Goal: Task Accomplishment & Management: Complete application form

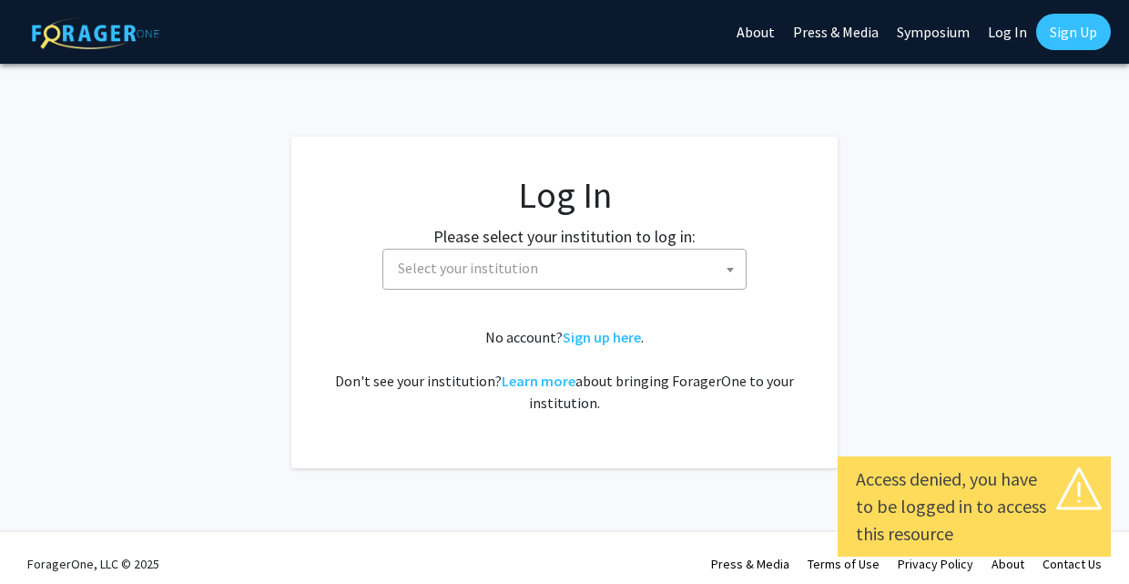
select select
click at [594, 285] on span "Select your institution" at bounding box center [568, 267] width 355 height 37
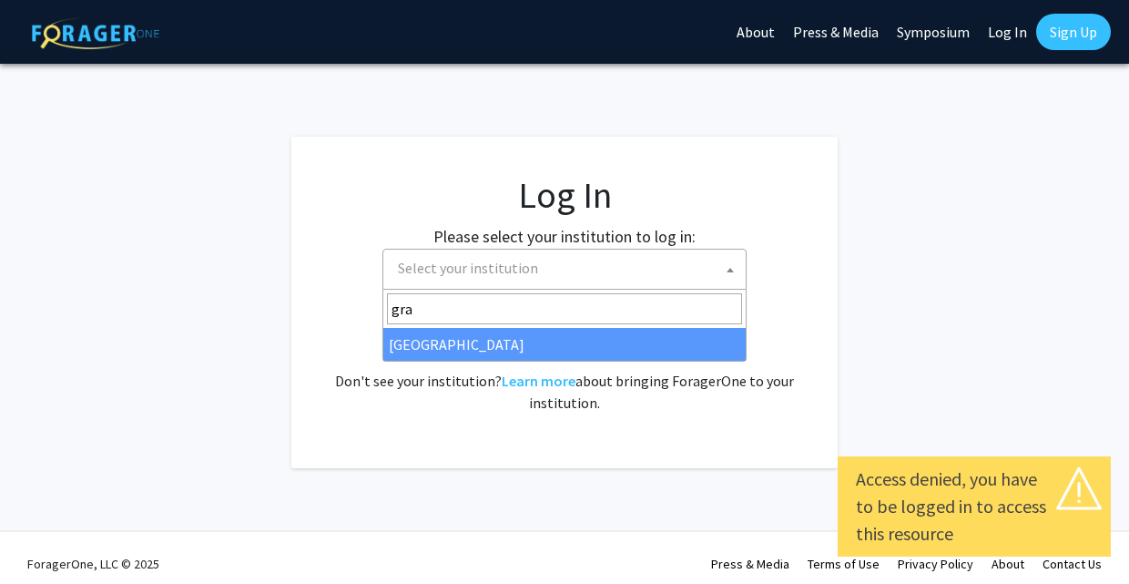
type input "gran"
select select "23"
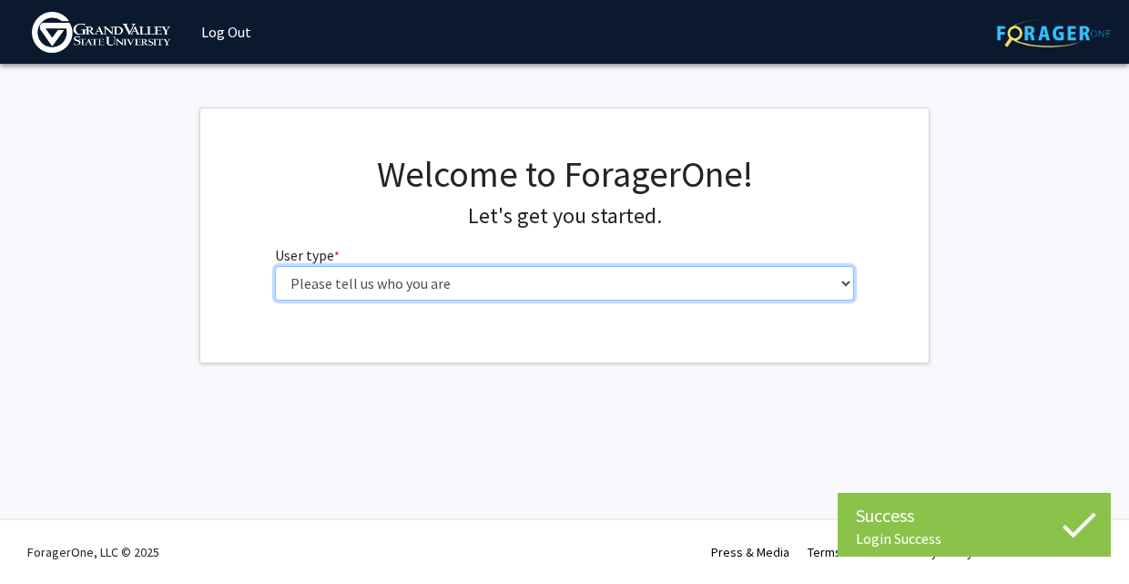
select select "1: undergrad"
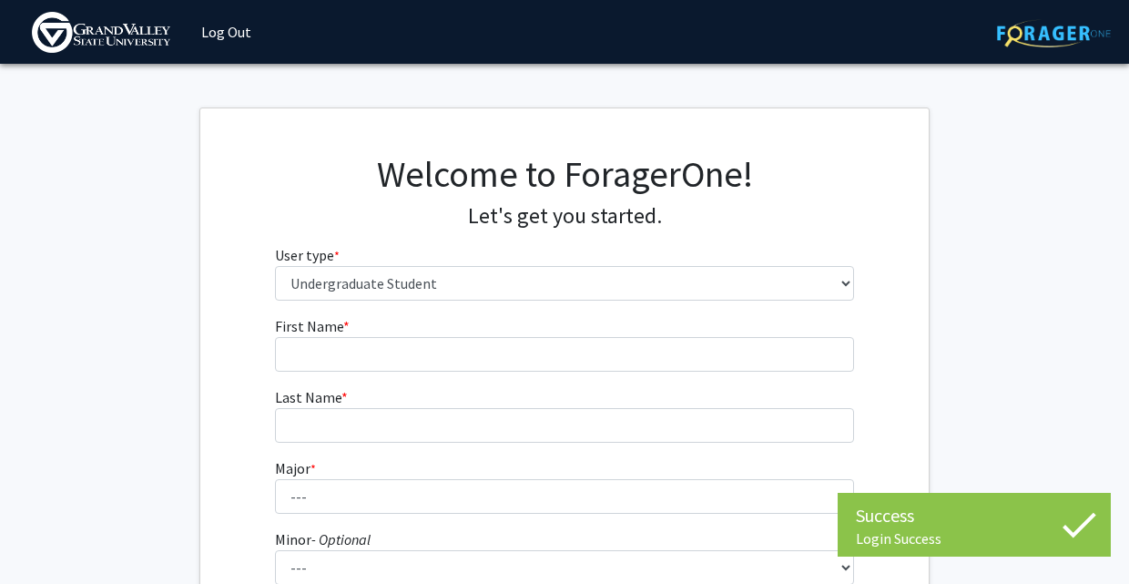
click at [516, 371] on form "First Name * required Last Name * required Major * required --- Advertising and…" at bounding box center [565, 534] width 580 height 439
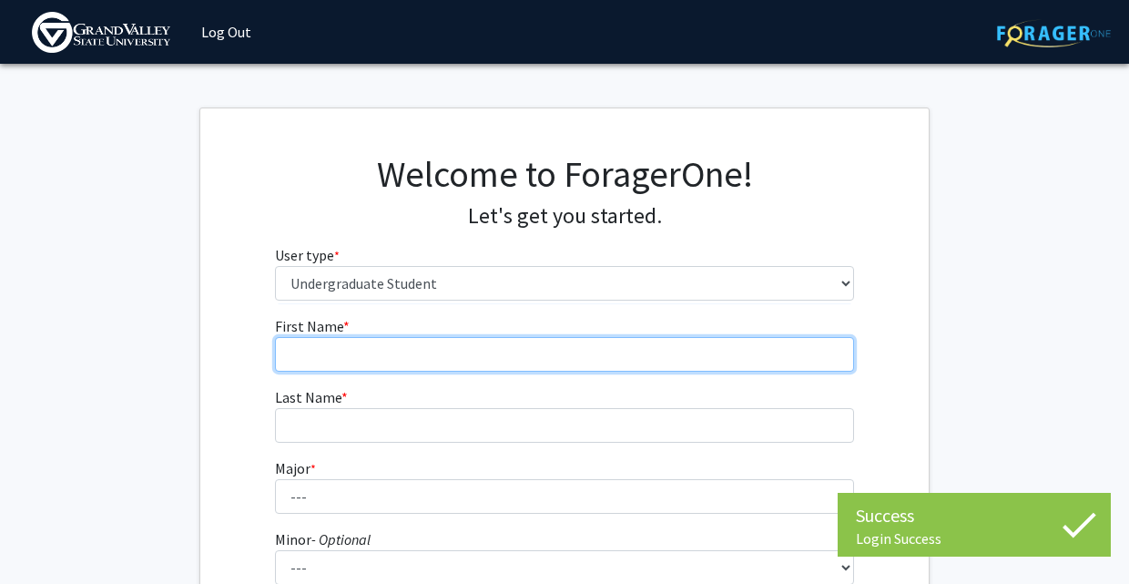
click at [528, 353] on input "First Name * required" at bounding box center [565, 354] width 580 height 35
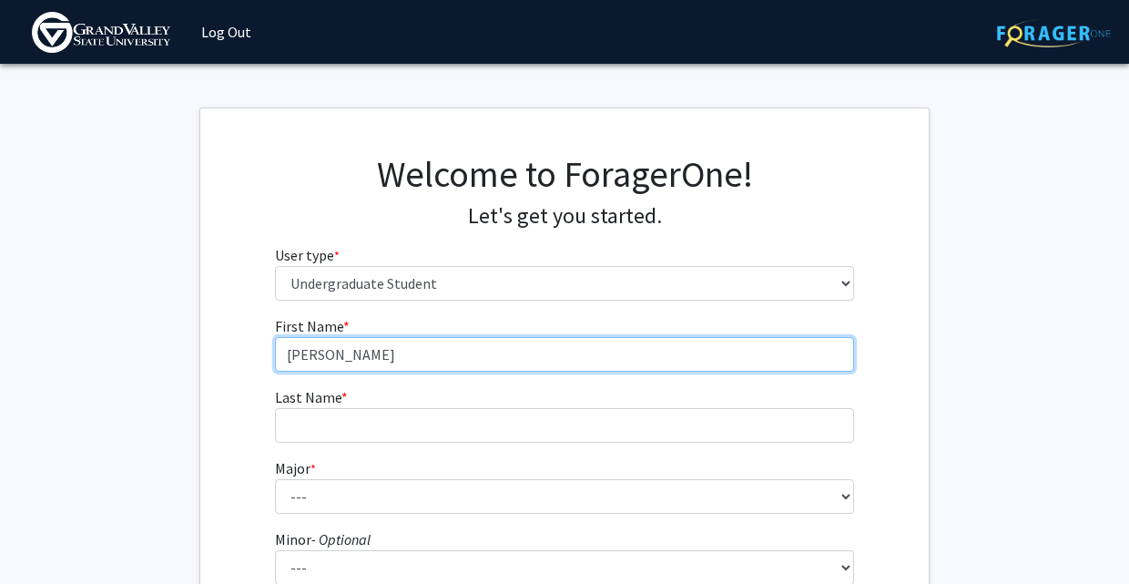
type input "Kylie"
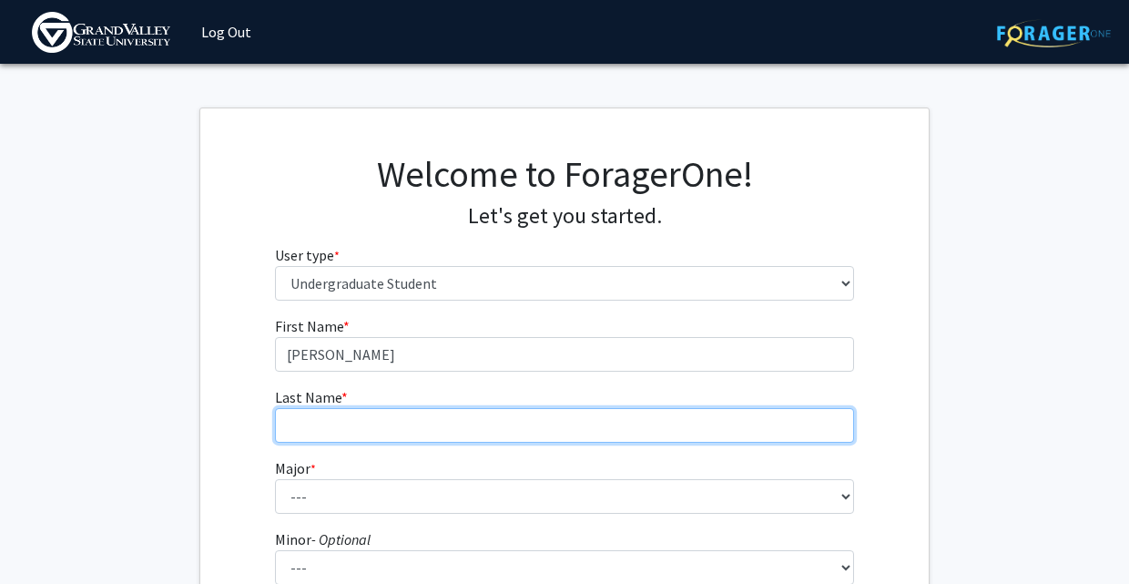
click at [481, 410] on input "Last Name * required" at bounding box center [565, 425] width 580 height 35
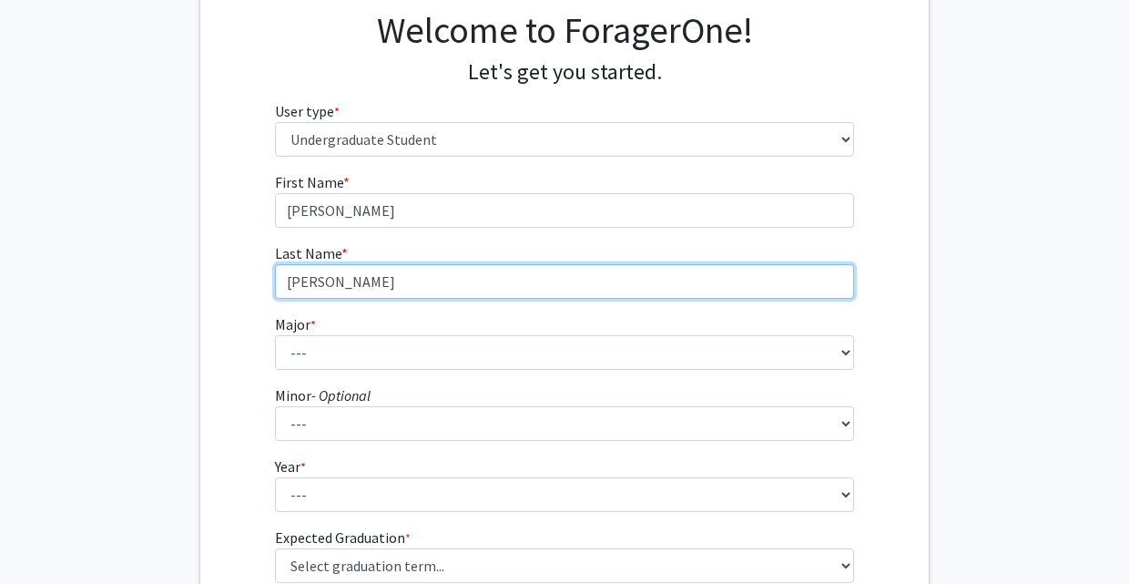
scroll to position [145, 0]
type input "Frantz"
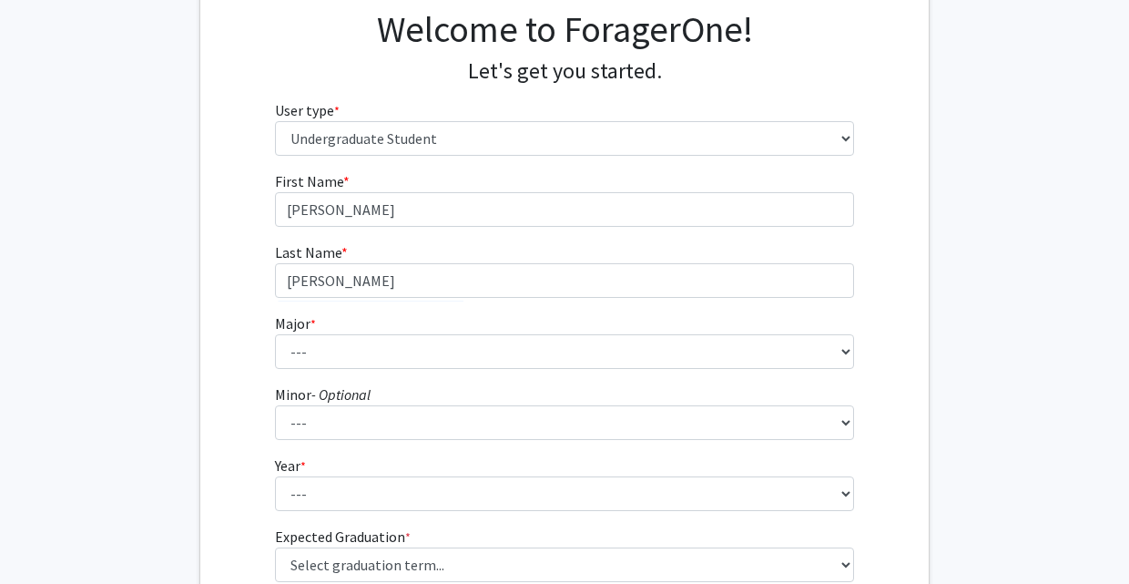
click at [376, 325] on fg-select "Major * required --- Advertising and Public Relations Allied Health Science Ant…" at bounding box center [565, 340] width 580 height 56
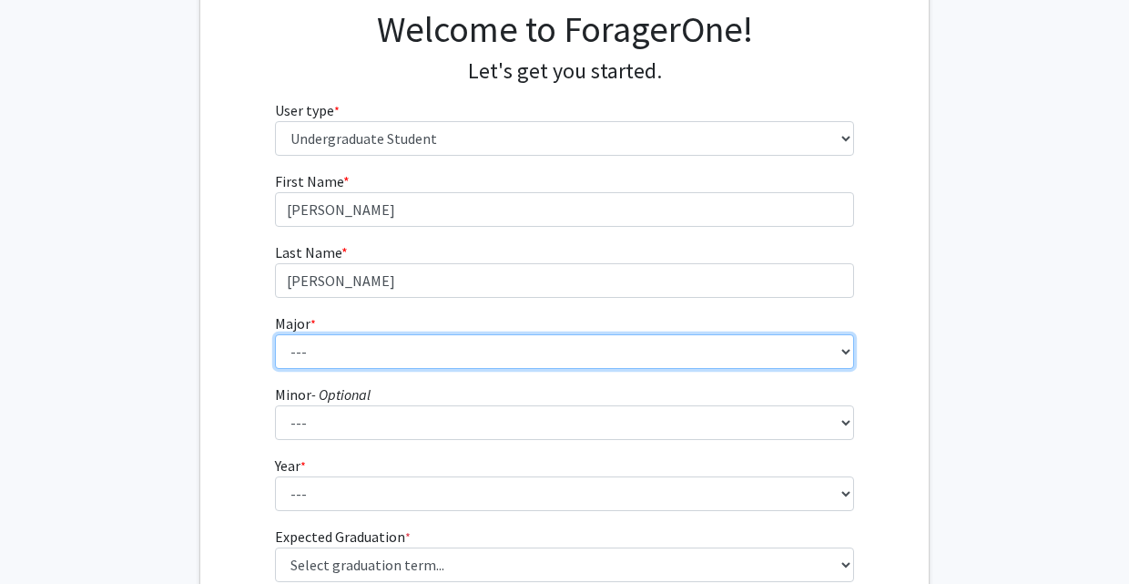
select select "88: 1963"
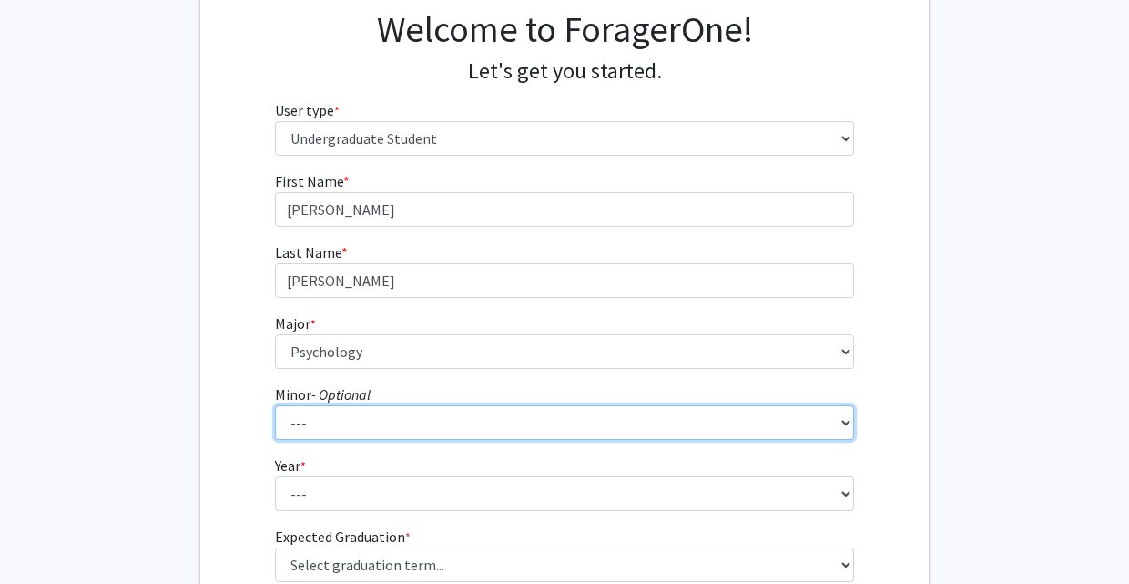
select select "75: 1561"
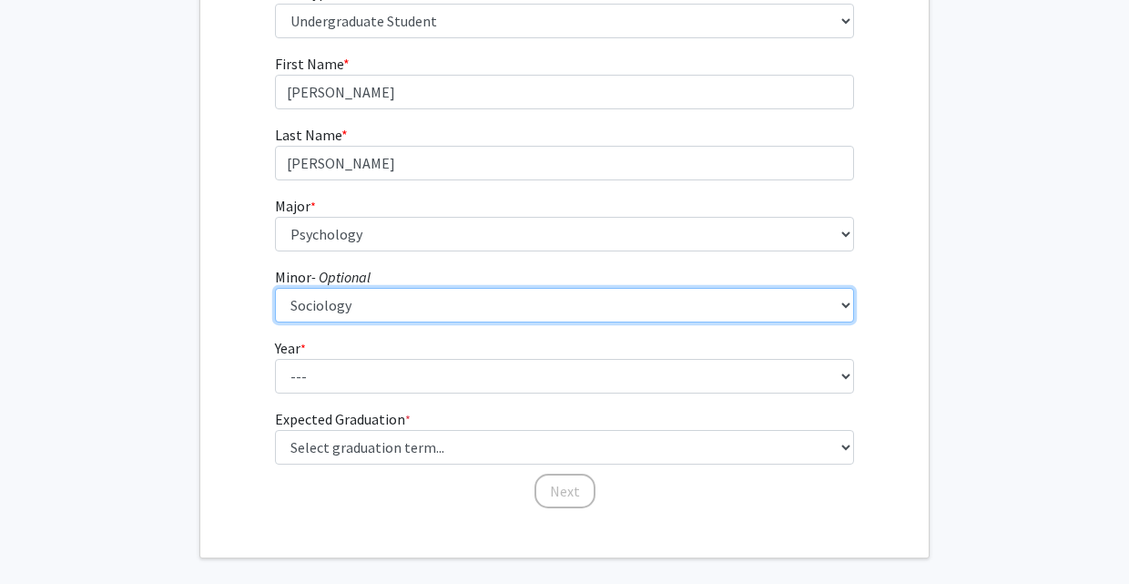
scroll to position [275, 0]
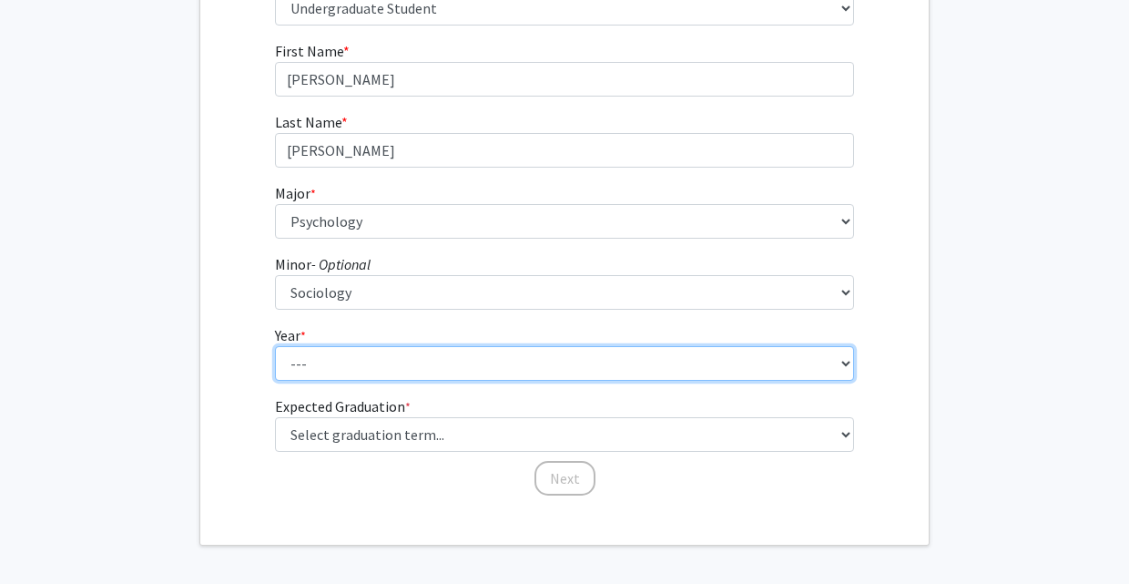
select select "3: junior"
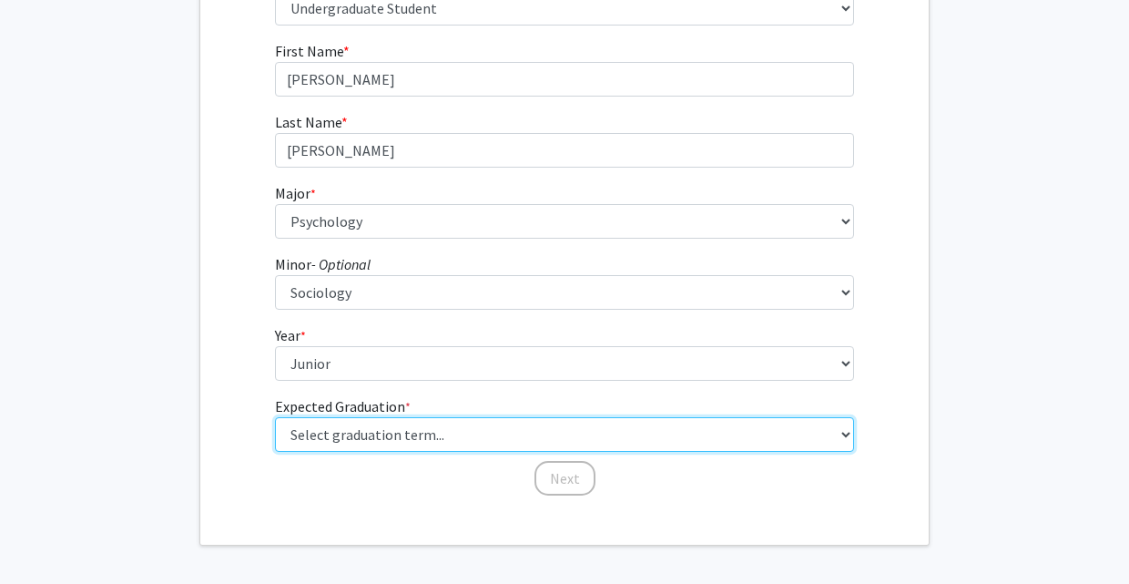
select select "9: spring_2027"
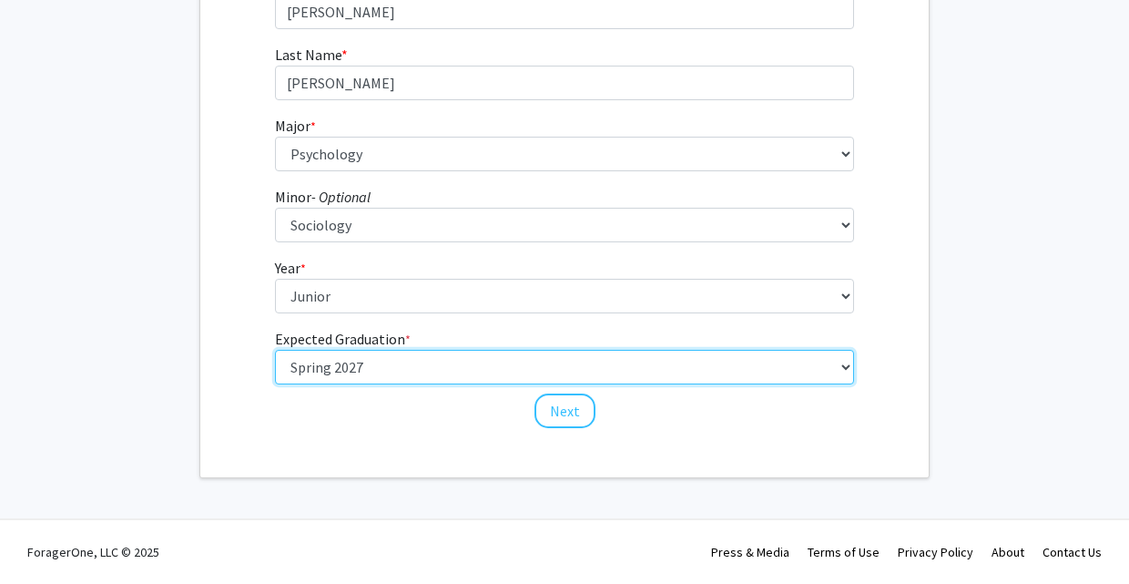
scroll to position [341, 0]
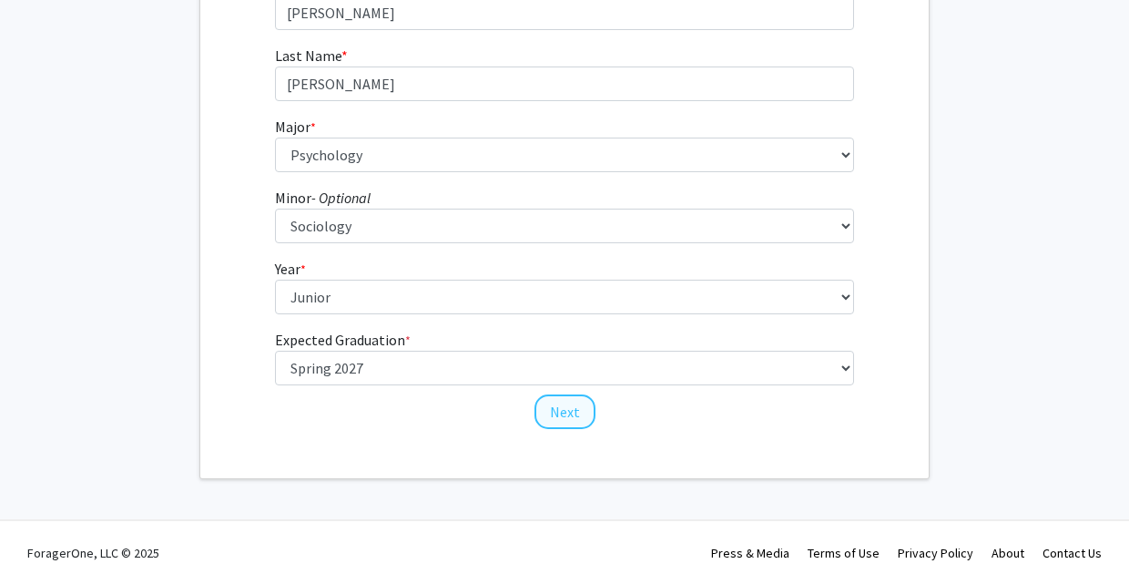
click at [567, 413] on button "Next" at bounding box center [564, 411] width 61 height 35
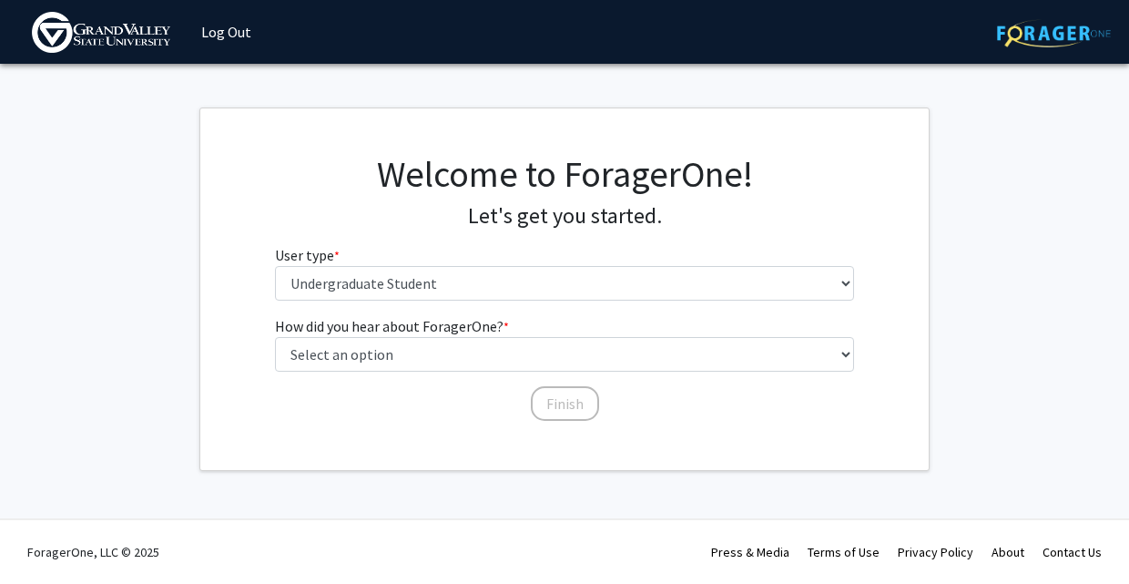
scroll to position [0, 0]
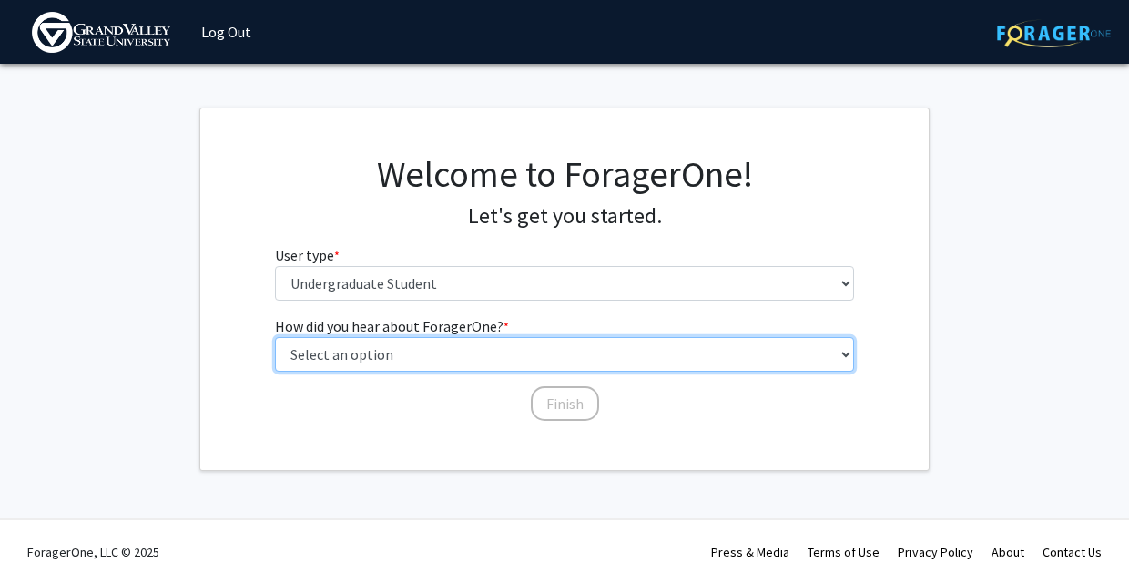
select select "2: faculty_recommendation"
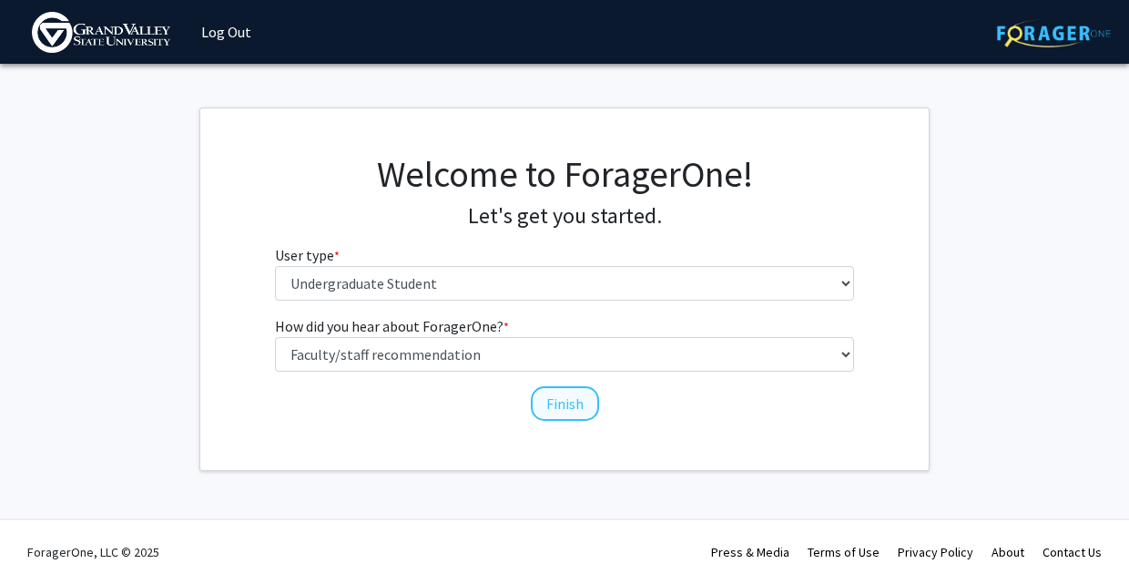
click at [571, 413] on button "Finish" at bounding box center [565, 403] width 68 height 35
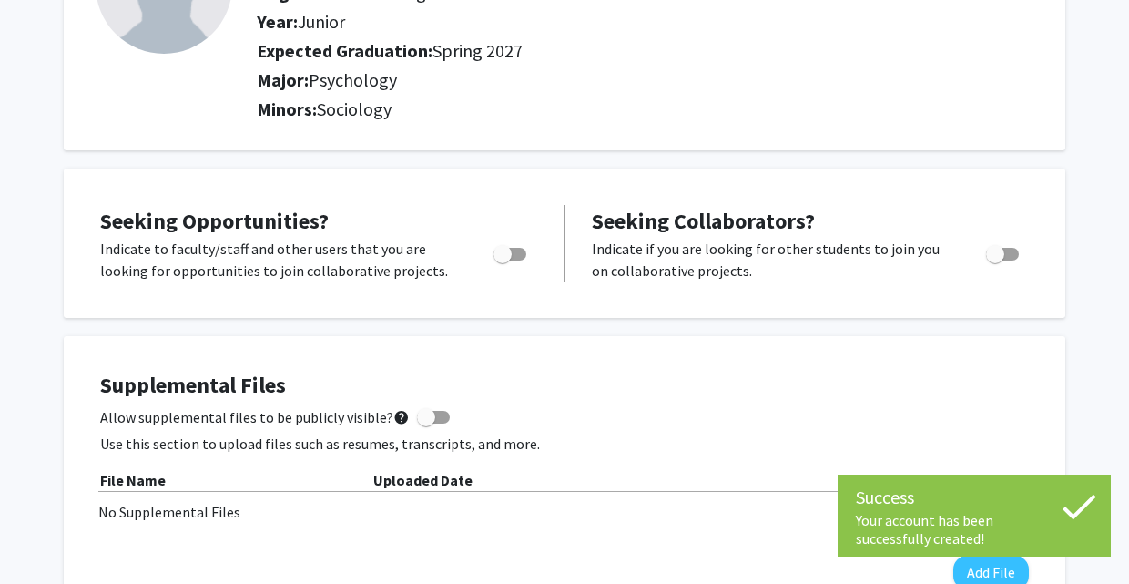
scroll to position [204, 0]
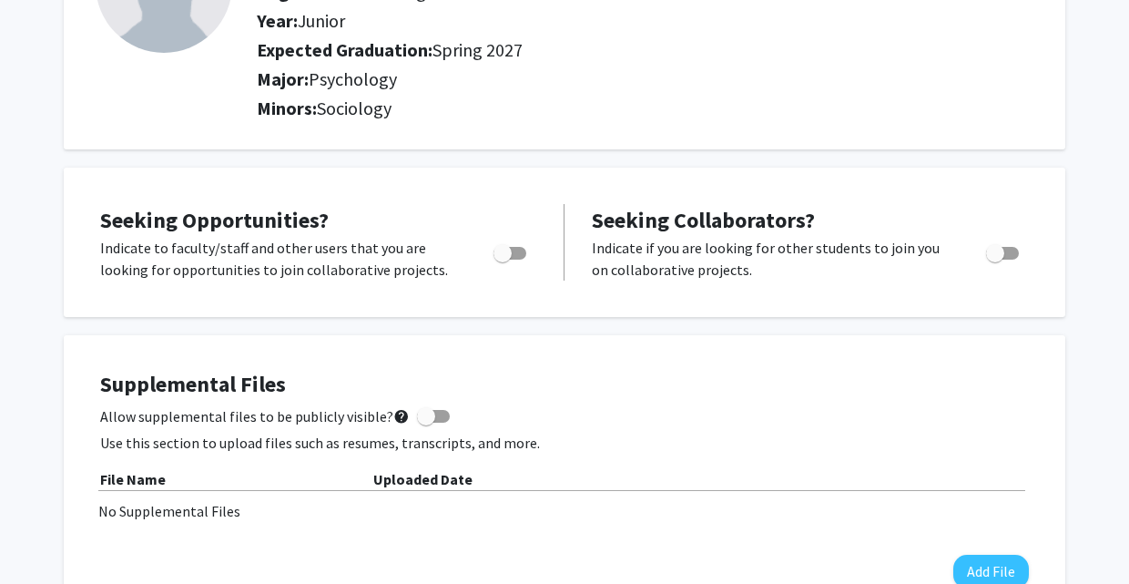
click at [520, 250] on span "Toggle" at bounding box center [509, 253] width 33 height 13
click at [503, 259] on input "Are you actively seeking opportunities?" at bounding box center [502, 259] width 1 height 1
checkbox input "true"
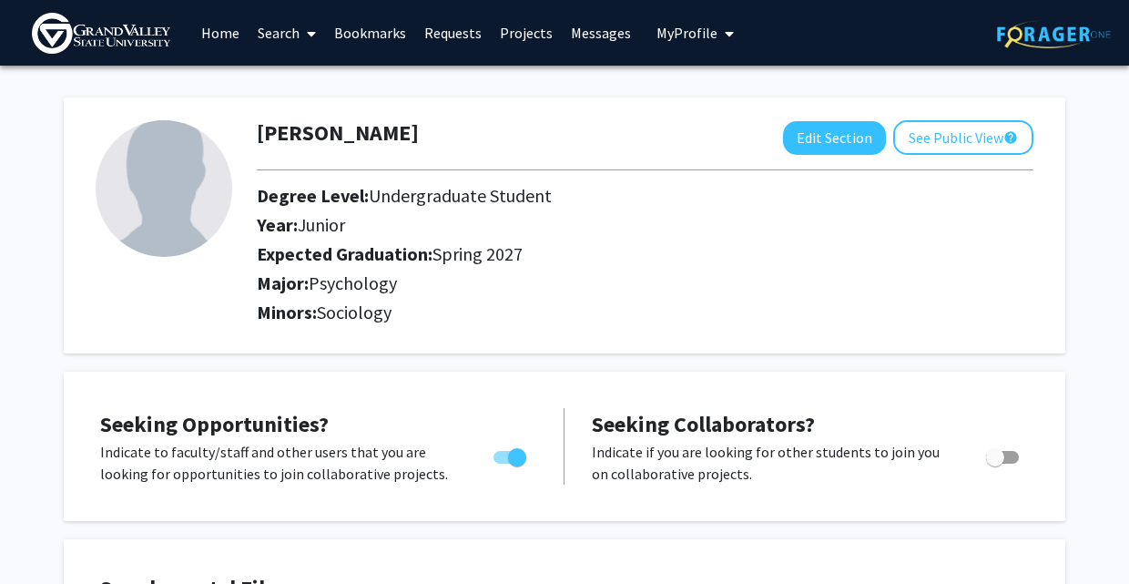
scroll to position [0, 0]
click at [284, 40] on link "Search" at bounding box center [287, 33] width 76 height 64
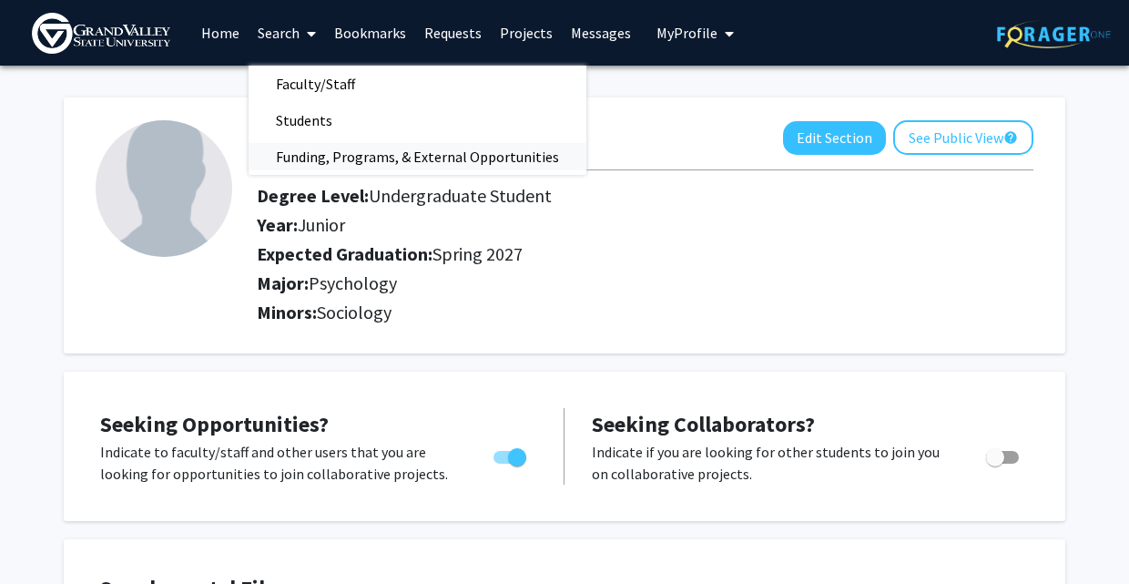
click at [344, 147] on span "Funding, Programs, & External Opportunities" at bounding box center [418, 156] width 338 height 36
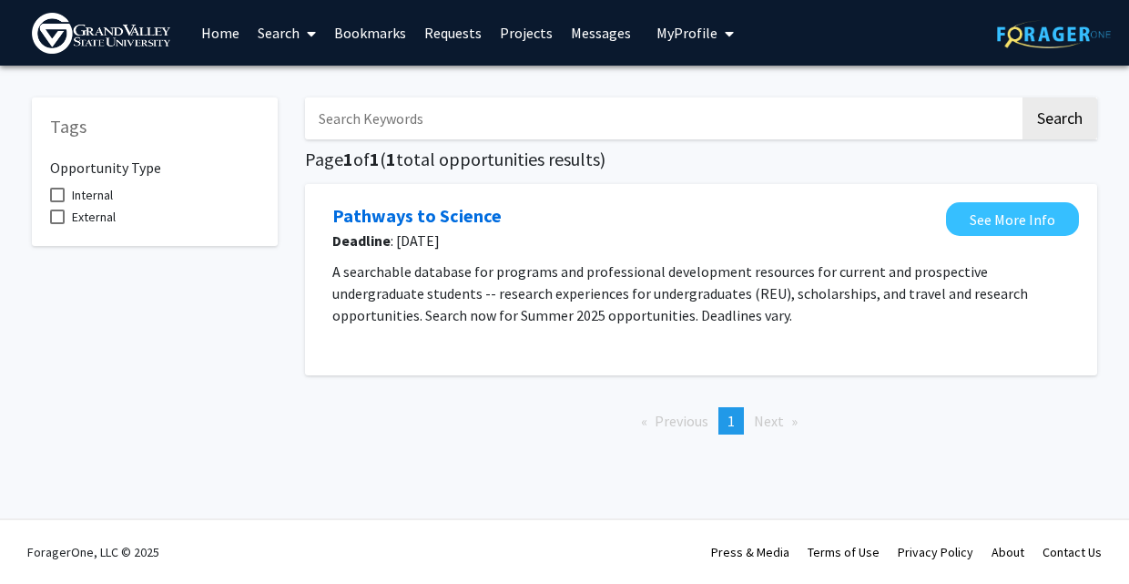
click at [298, 49] on link "Search" at bounding box center [287, 33] width 76 height 64
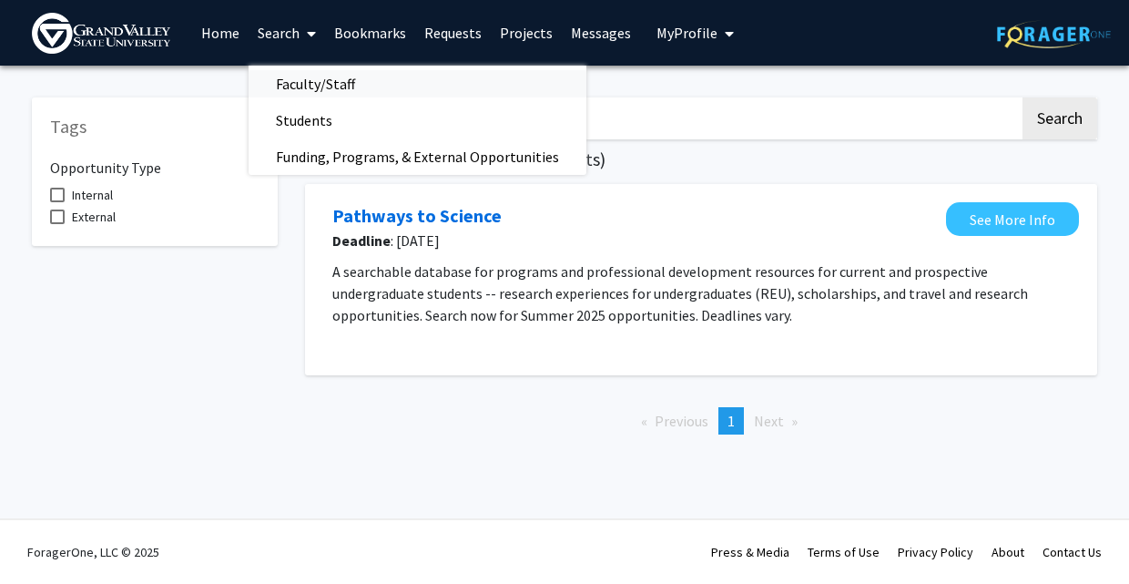
click at [339, 91] on span "Faculty/Staff" at bounding box center [316, 84] width 134 height 36
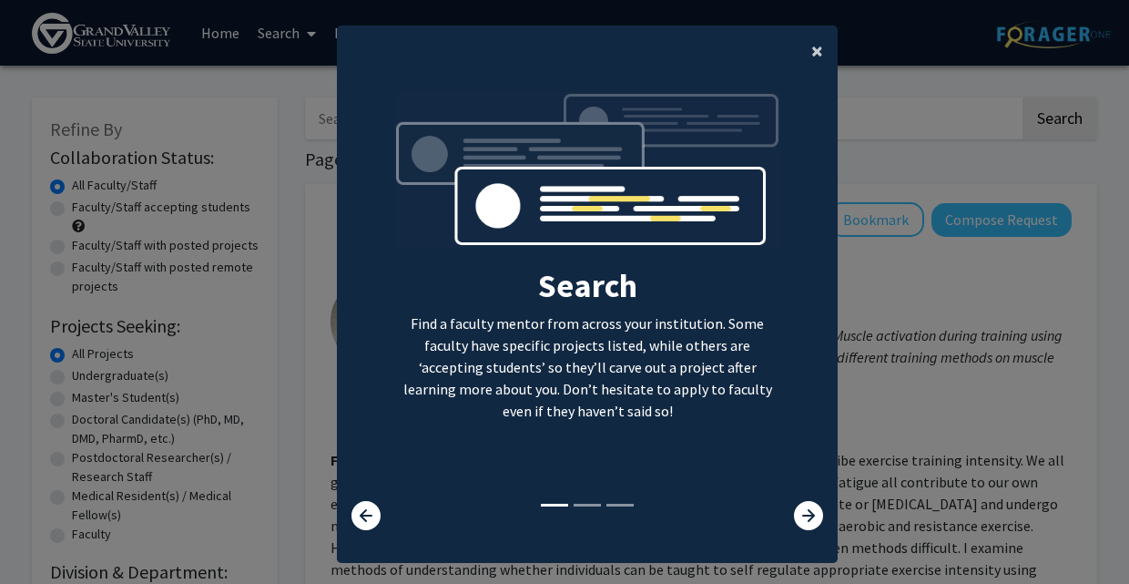
click at [818, 49] on span "×" at bounding box center [817, 50] width 12 height 28
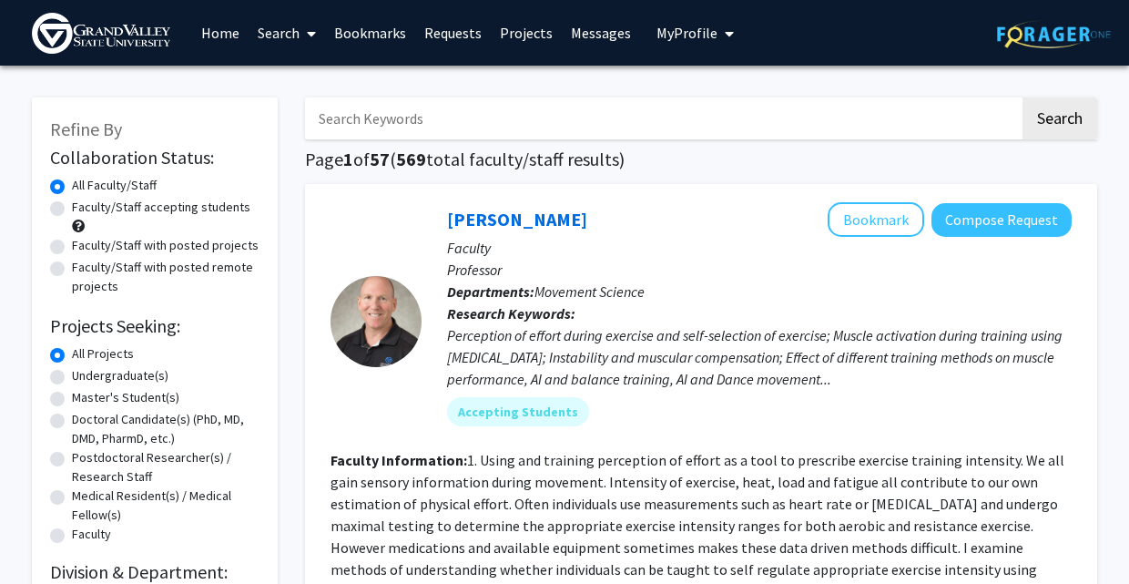
click at [704, 125] on input "Search Keywords" at bounding box center [662, 118] width 715 height 42
type input "psych"
click at [1059, 121] on button "Search" at bounding box center [1059, 118] width 75 height 42
